Goal: Information Seeking & Learning: Learn about a topic

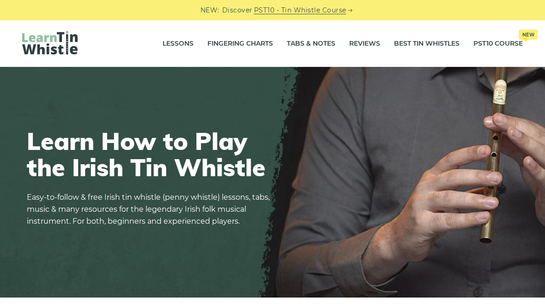
click at [234, 44] on link "Fingering Charts" at bounding box center [240, 43] width 66 height 23
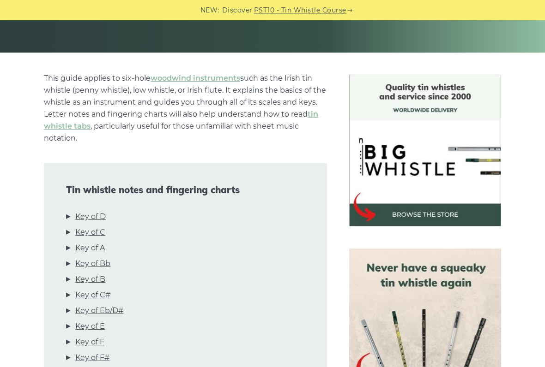
scroll to position [191, 0]
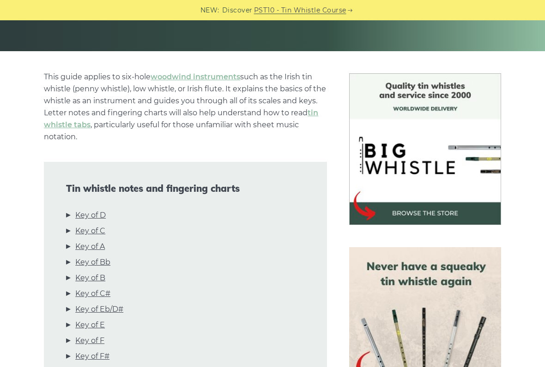
click at [86, 232] on link "Key of C" at bounding box center [90, 232] width 30 height 12
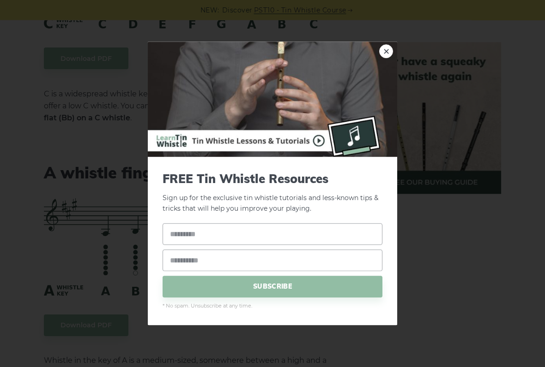
scroll to position [2490, 0]
click at [390, 49] on link "×" at bounding box center [386, 52] width 14 height 14
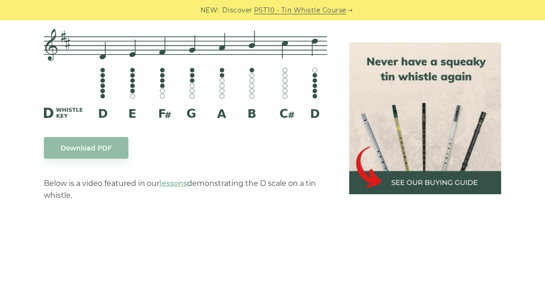
scroll to position [1557, 0]
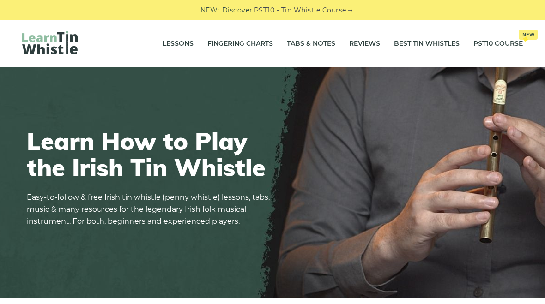
click at [302, 44] on link "Tabs & Notes" at bounding box center [311, 43] width 48 height 23
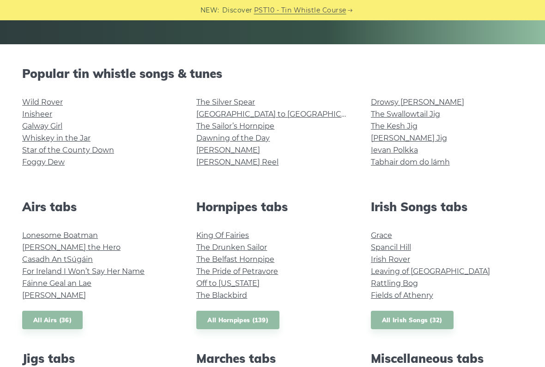
scroll to position [198, 0]
click at [46, 101] on link "Wild Rover" at bounding box center [42, 102] width 41 height 9
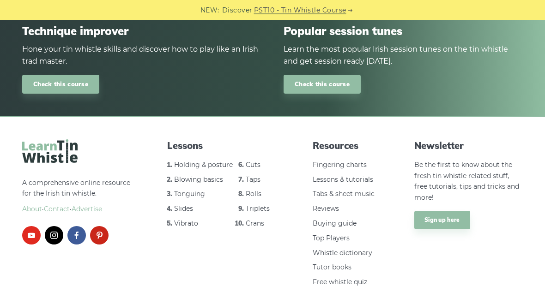
scroll to position [1385, 0]
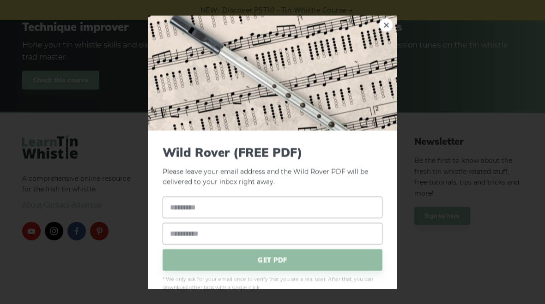
click at [388, 18] on link "×" at bounding box center [386, 25] width 14 height 14
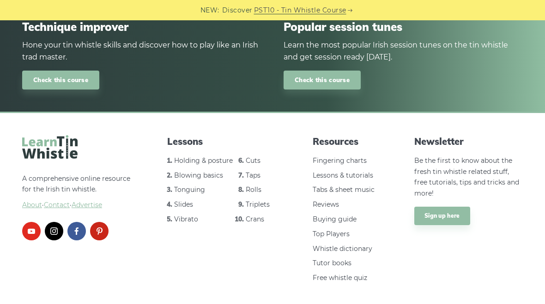
click at [188, 156] on link "Holding & posture" at bounding box center [203, 160] width 59 height 8
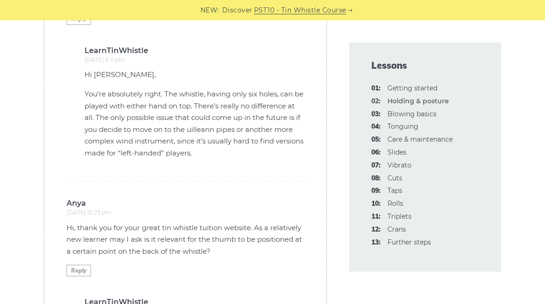
scroll to position [2054, 0]
